Goal: Task Accomplishment & Management: Manage account settings

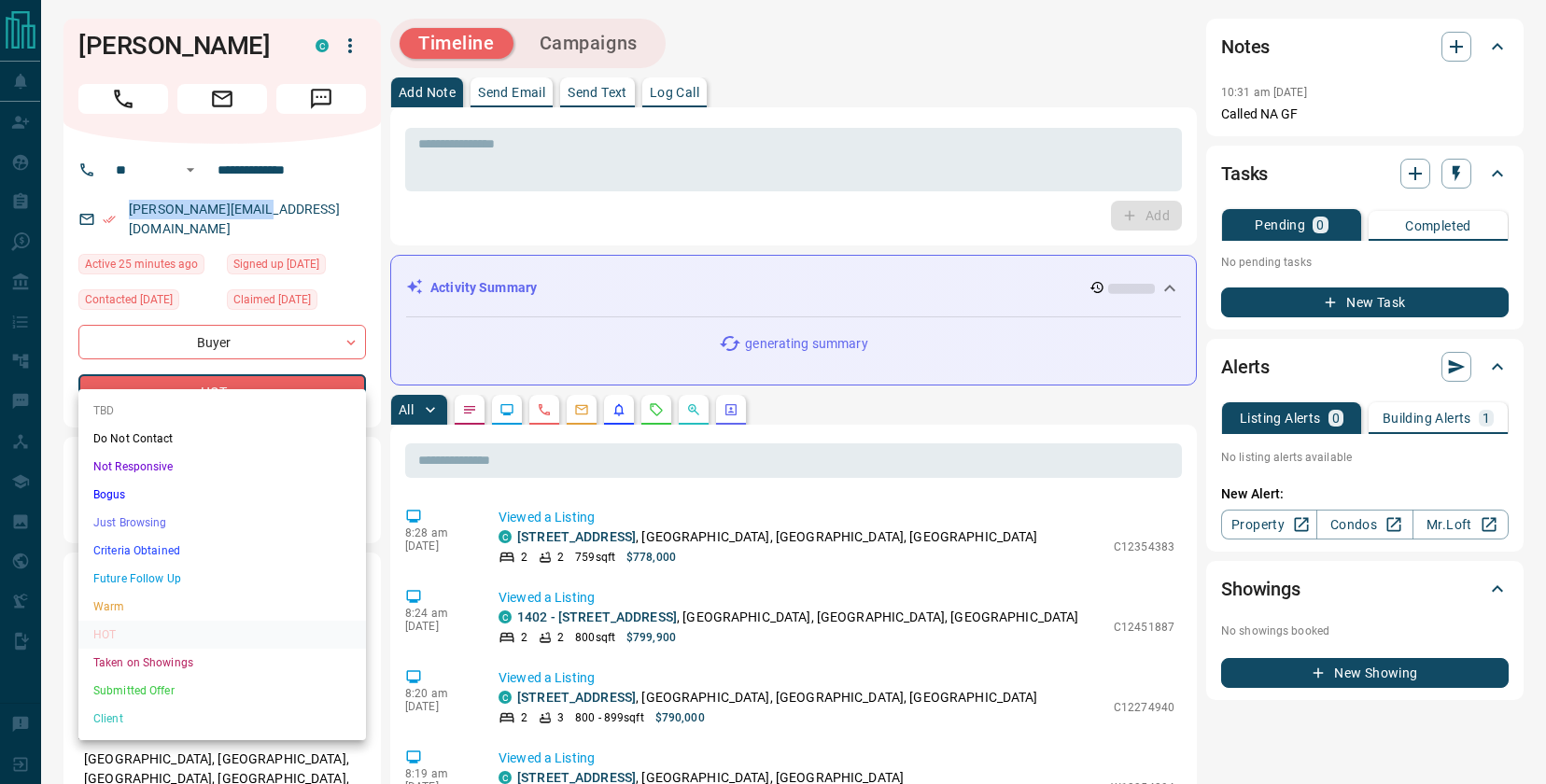
drag, startPoint x: 226, startPoint y: 374, endPoint x: 244, endPoint y: 374, distance: 18.0
drag, startPoint x: 226, startPoint y: 401, endPoint x: 300, endPoint y: 174, distance: 238.8
click at [226, 401] on li "TBD" at bounding box center [223, 410] width 288 height 28
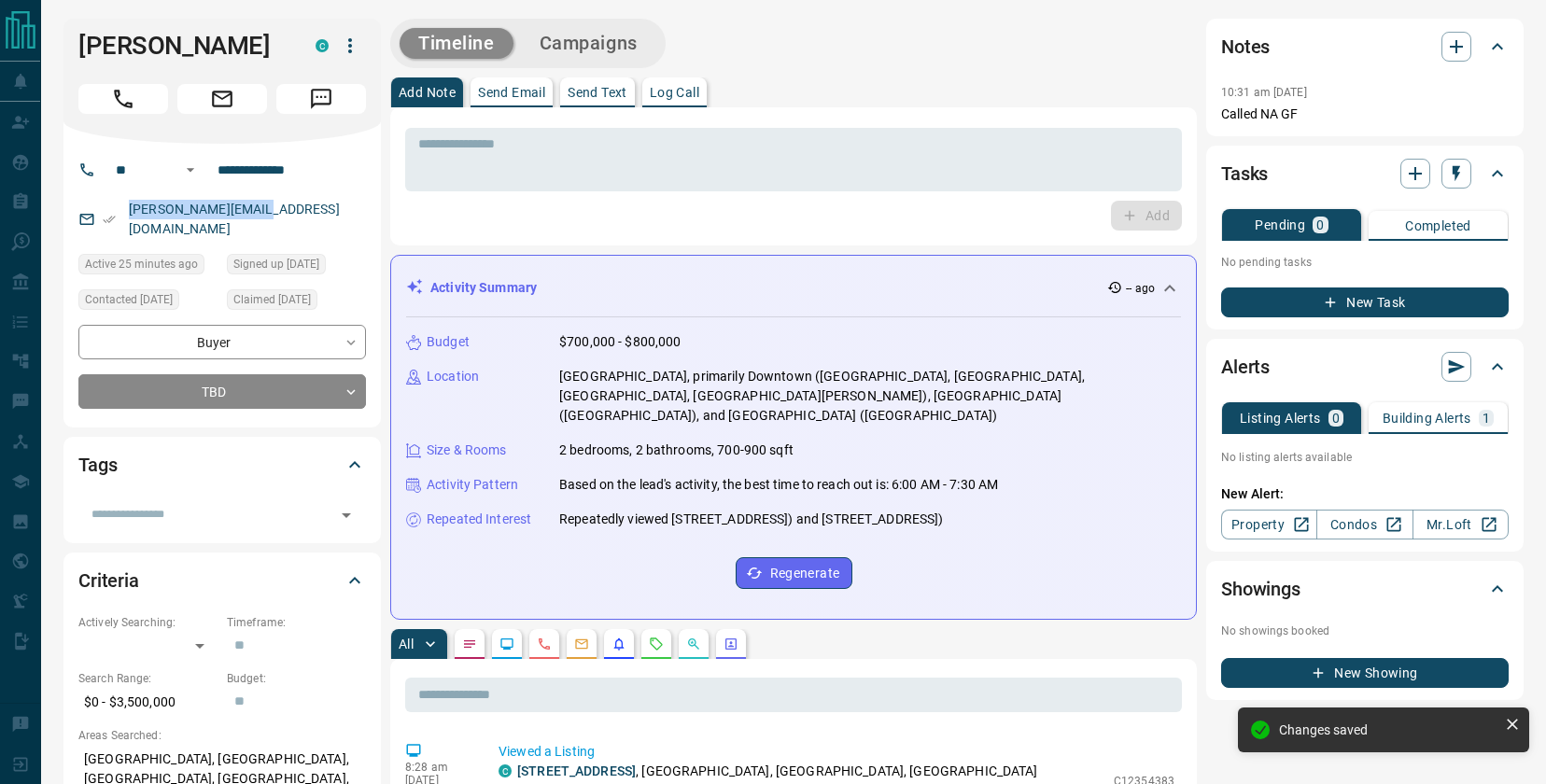
type input "**"
click at [201, 48] on h1 "[PERSON_NAME]" at bounding box center [184, 45] width 209 height 30
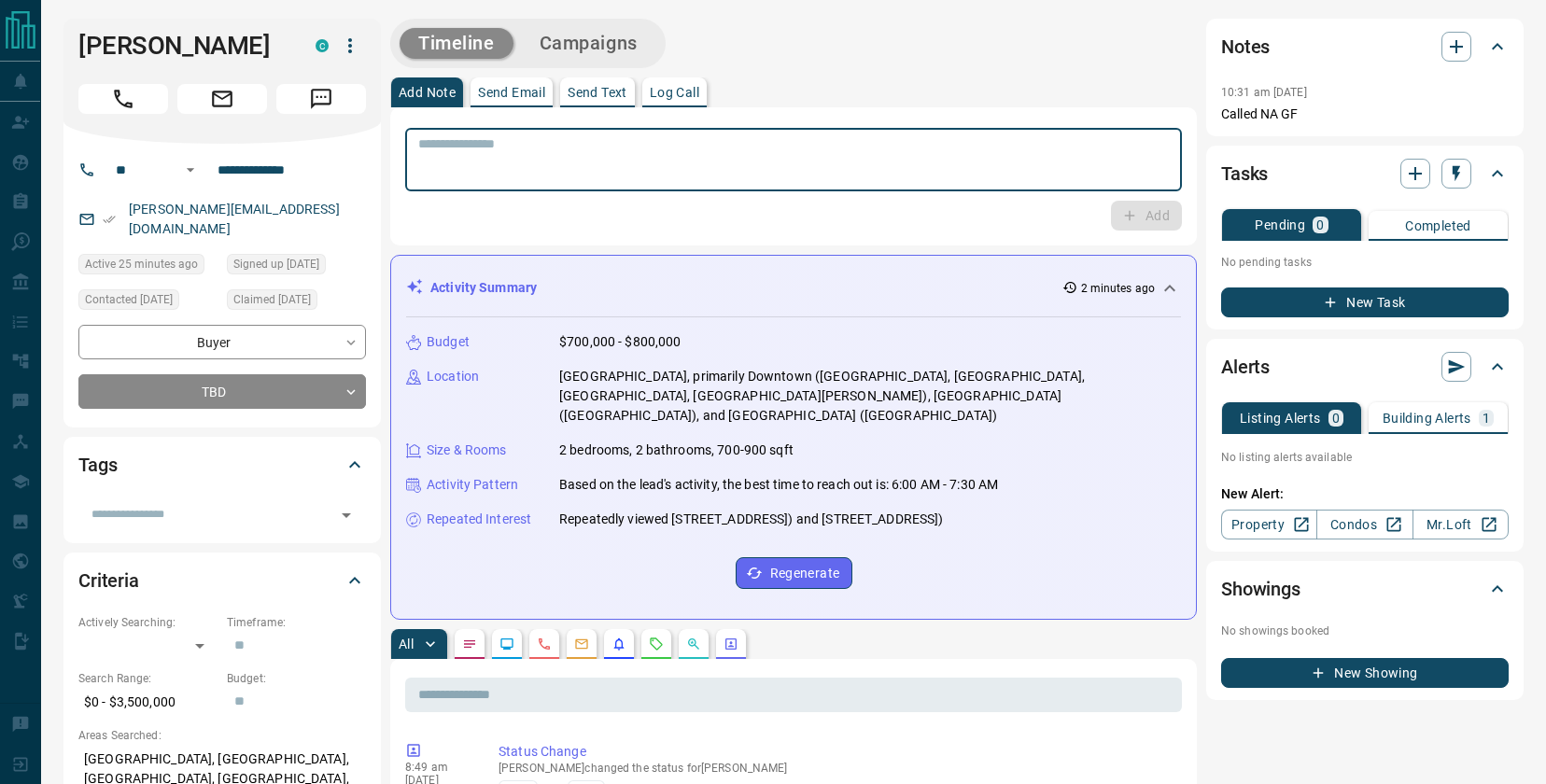
click at [506, 166] on textarea at bounding box center [793, 160] width 751 height 47
type textarea "**********"
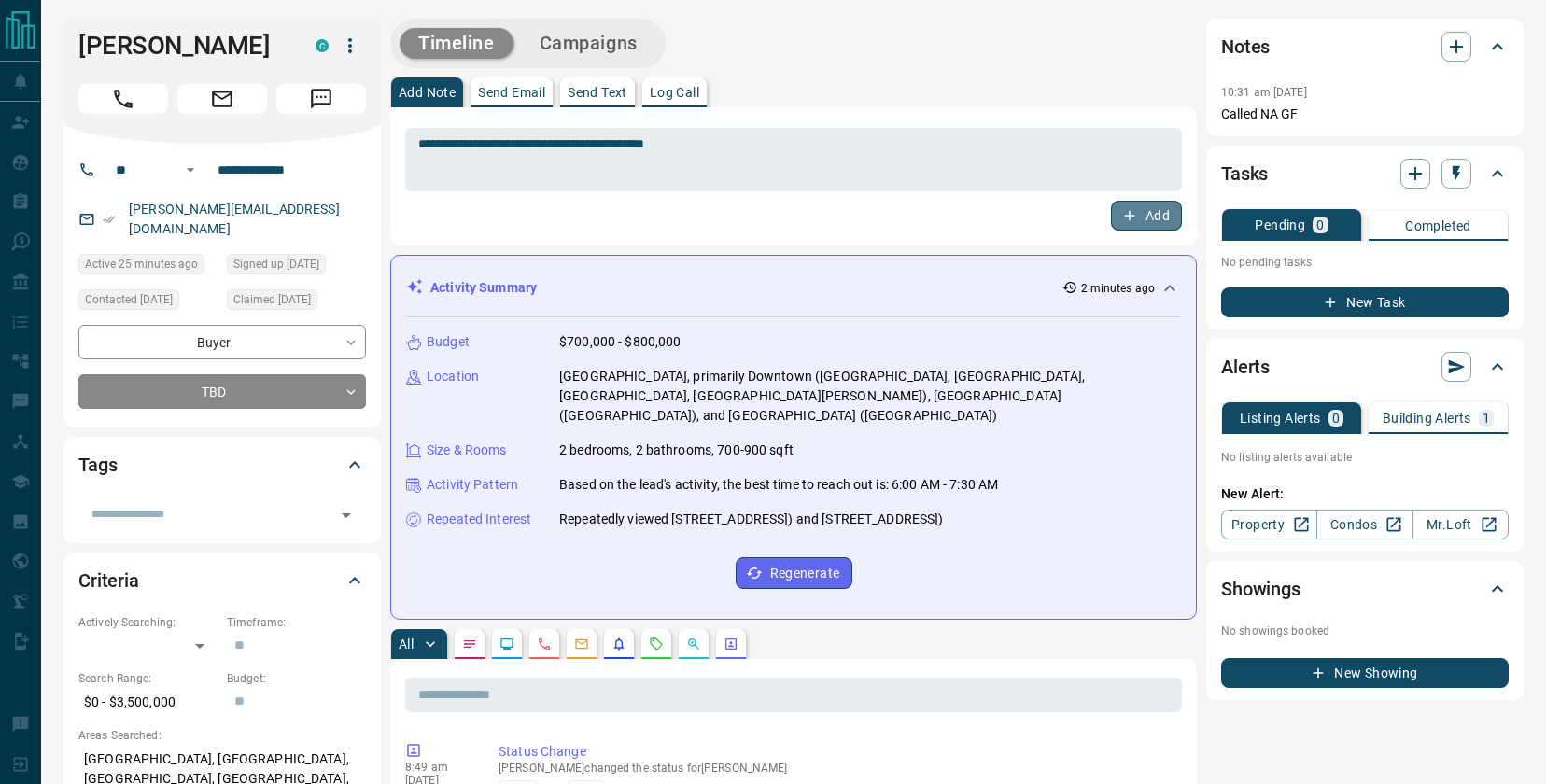
drag, startPoint x: 1119, startPoint y: 203, endPoint x: 1103, endPoint y: 209, distance: 17.1
click at [1118, 204] on button "Add" at bounding box center [1146, 215] width 71 height 30
click at [1471, 176] on div "Tasks" at bounding box center [1354, 174] width 265 height 30
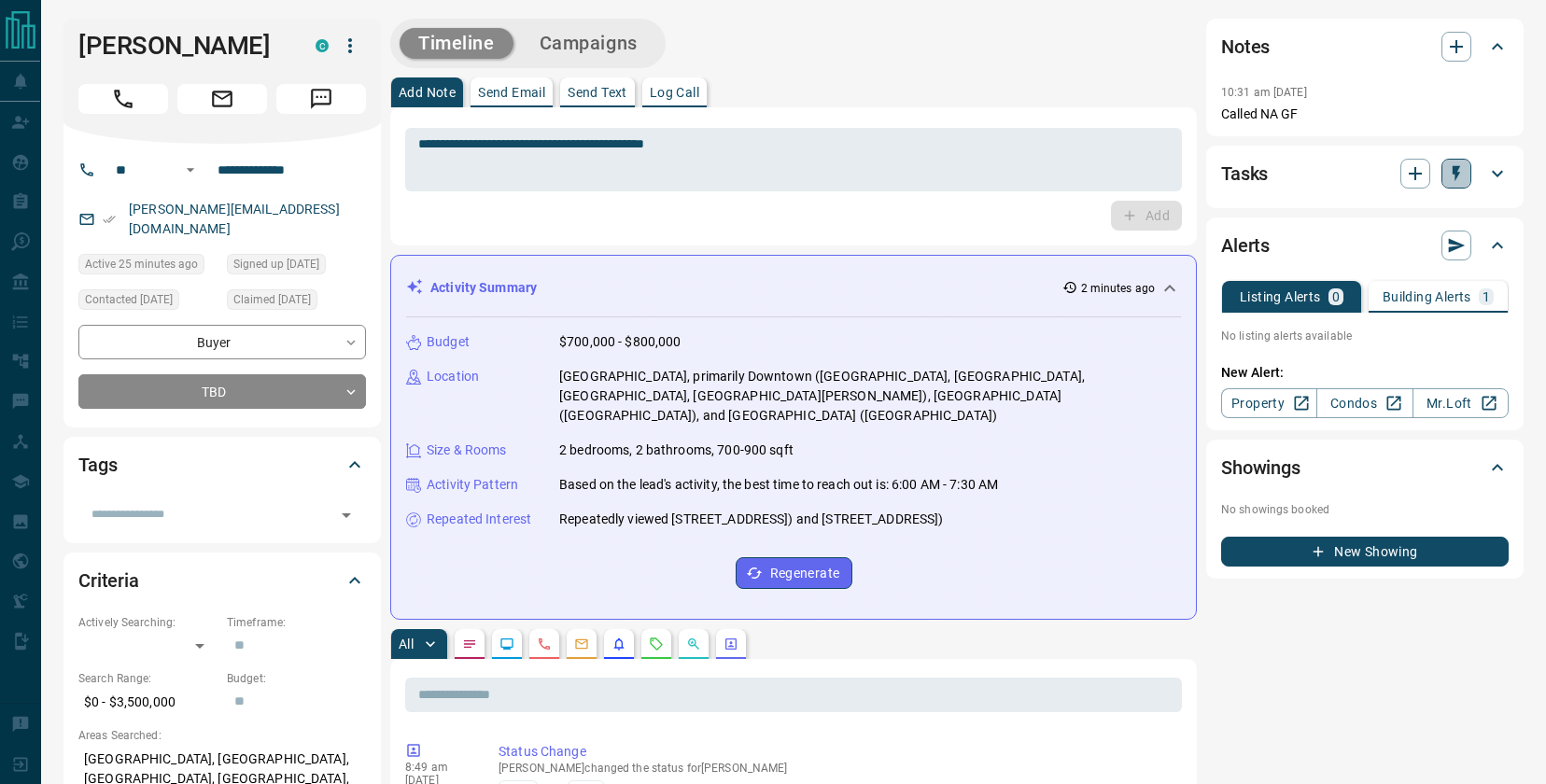
click at [1465, 178] on icon "button" at bounding box center [1456, 174] width 19 height 19
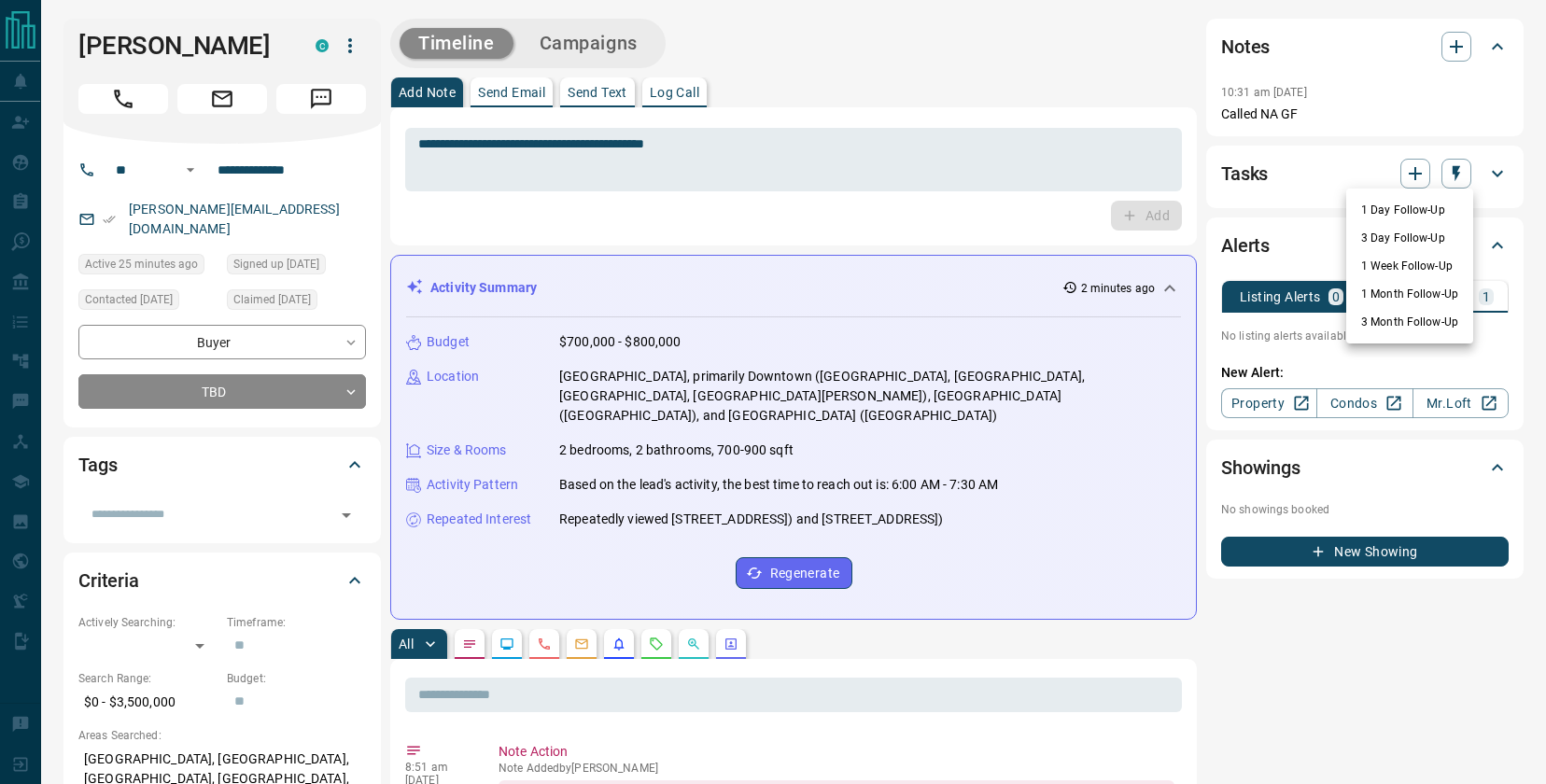
drag, startPoint x: 1419, startPoint y: 238, endPoint x: 936, endPoint y: 164, distance: 488.6
click at [1418, 238] on li "3 Day Follow-Up" at bounding box center [1410, 238] width 127 height 28
